Goal: Navigation & Orientation: Find specific page/section

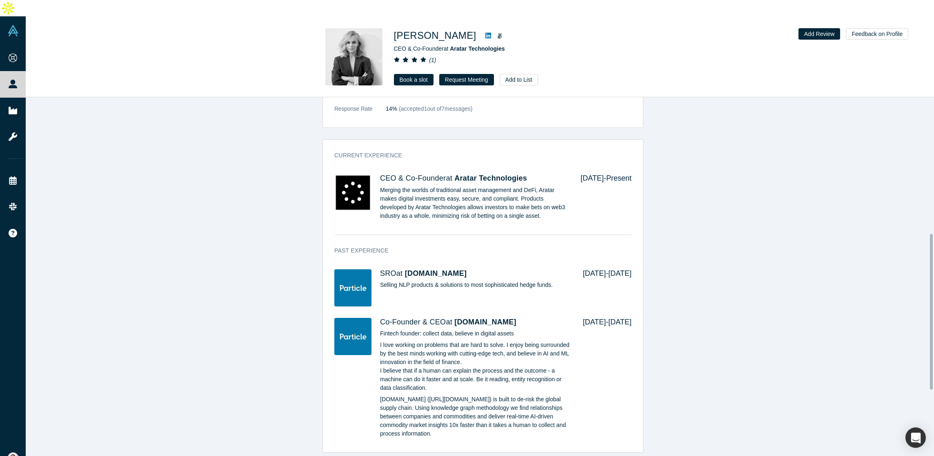
scroll to position [380, 0]
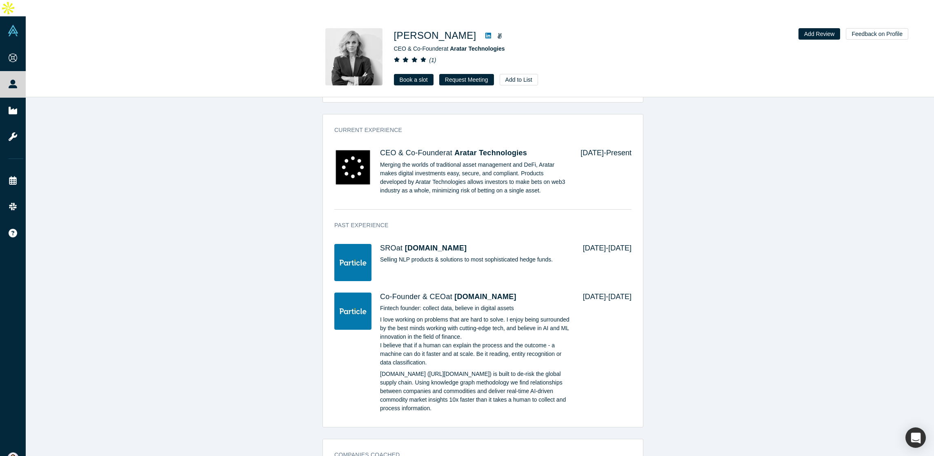
click at [486, 33] on icon at bounding box center [489, 36] width 6 height 6
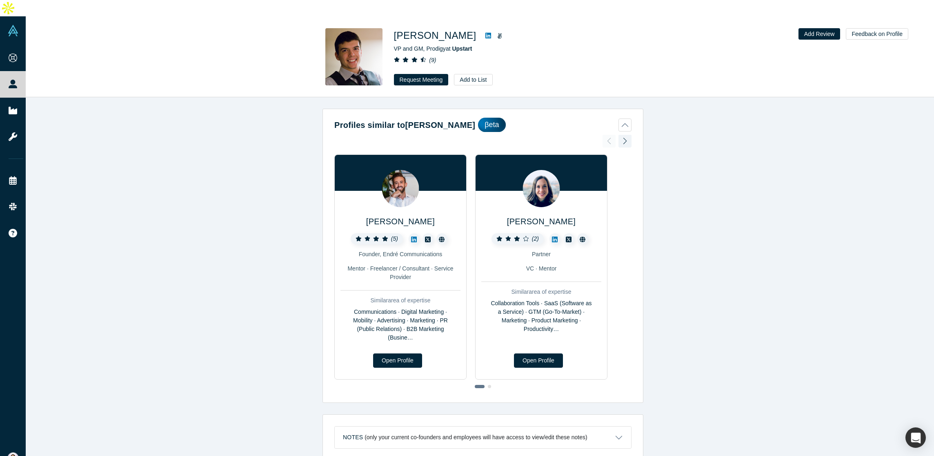
click at [486, 33] on icon at bounding box center [489, 36] width 6 height 6
drag, startPoint x: 392, startPoint y: 18, endPoint x: 468, endPoint y: 21, distance: 76.0
click at [468, 28] on div "Michia Rohrssen VP and GM, Prodigy at Upstart ( 9 ) Request Meeting Add to List" at bounding box center [480, 56] width 321 height 57
copy h1 "Michia Rohrssen"
